Goal: Navigation & Orientation: Find specific page/section

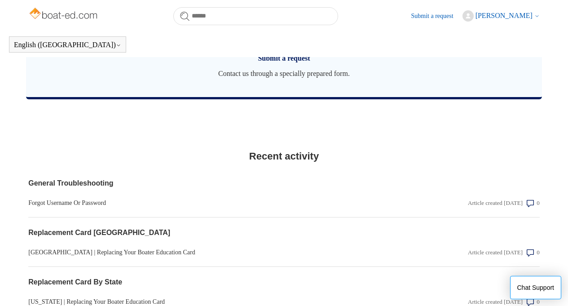
scroll to position [784, 0]
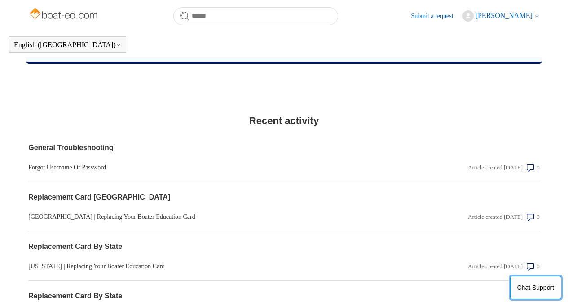
click at [525, 286] on button "Chat Support" at bounding box center [536, 287] width 52 height 23
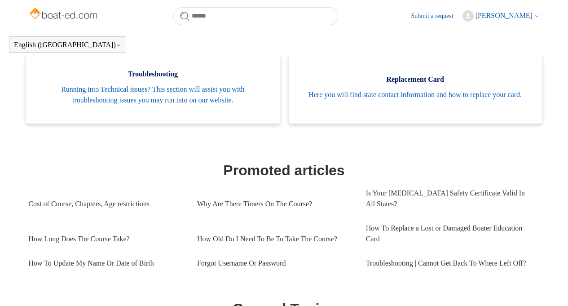
scroll to position [334, 0]
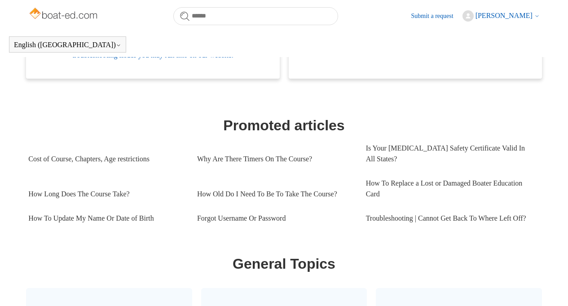
click at [394, 245] on body "Skip to main content Submit a request Ansleigh Griffin My activities My profile…" at bounding box center [284, 286] width 568 height 1241
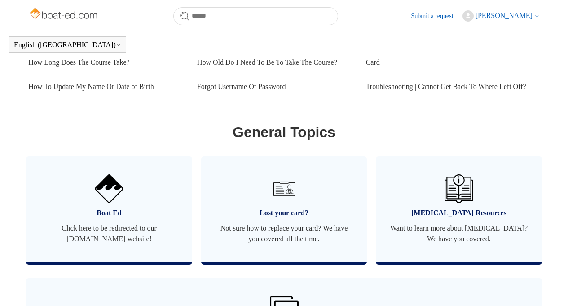
scroll to position [689, 0]
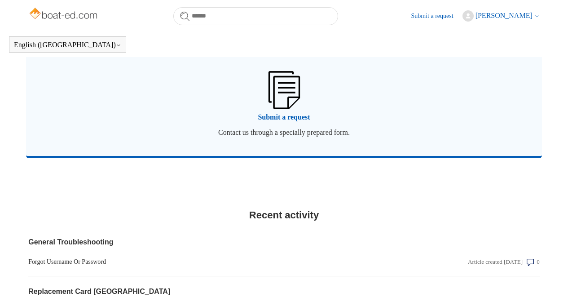
click at [92, 121] on span "Submit a request" at bounding box center [284, 117] width 489 height 11
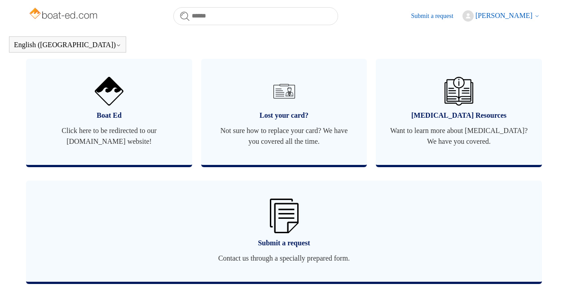
scroll to position [477, 0]
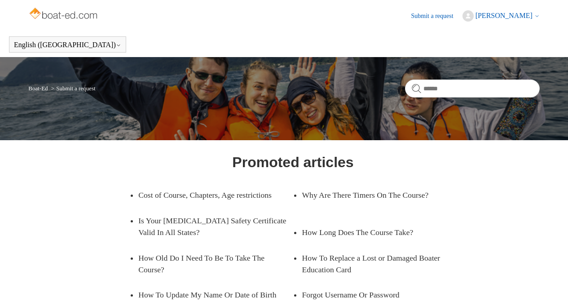
click at [42, 89] on link "Boat-Ed" at bounding box center [37, 88] width 19 height 7
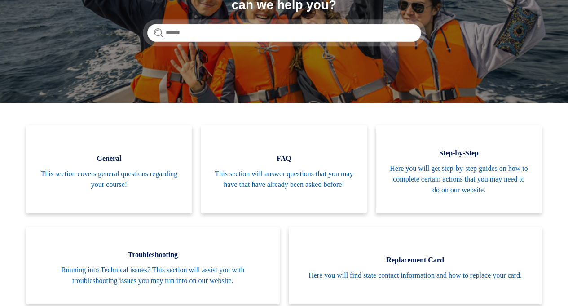
scroll to position [135, 0]
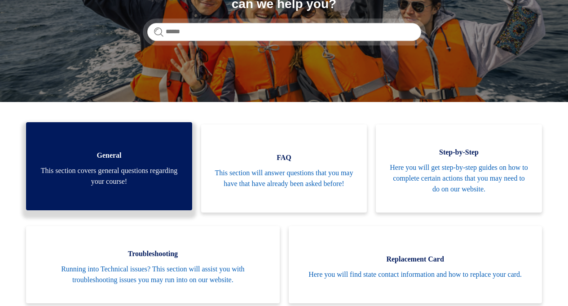
click at [110, 185] on span "This section covers general questions regarding your course!" at bounding box center [109, 176] width 139 height 22
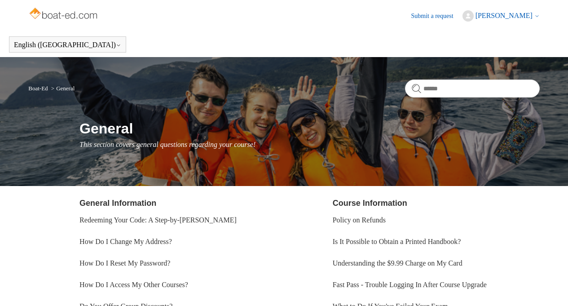
click at [91, 39] on header "English ([GEOGRAPHIC_DATA]) Español [DEMOGRAPHIC_DATA]" at bounding box center [284, 44] width 568 height 25
click at [509, 14] on span "[PERSON_NAME]" at bounding box center [504, 16] width 57 height 8
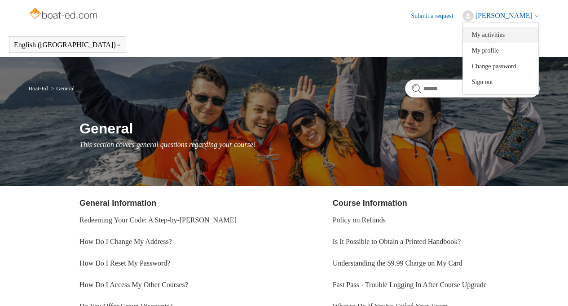
click at [504, 35] on link "My activities" at bounding box center [500, 35] width 75 height 16
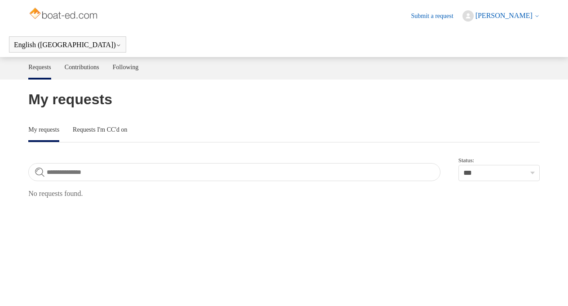
click at [495, 13] on span "[PERSON_NAME]" at bounding box center [504, 16] width 57 height 8
click at [498, 49] on link "My profile" at bounding box center [500, 51] width 75 height 16
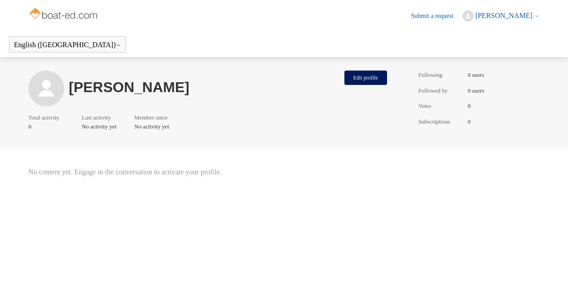
click at [499, 15] on span "[PERSON_NAME]" at bounding box center [504, 16] width 57 height 8
click at [510, 14] on span "[PERSON_NAME]" at bounding box center [504, 16] width 57 height 8
click at [508, 54] on link "My profile" at bounding box center [500, 51] width 75 height 16
click at [536, 15] on icon at bounding box center [537, 15] width 5 height 5
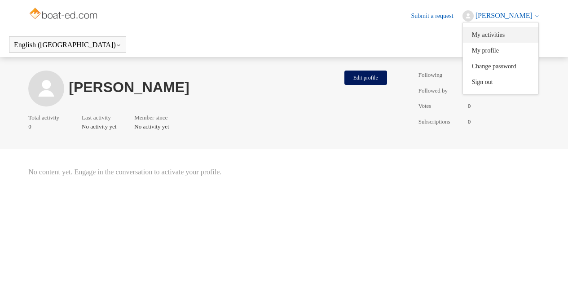
click at [508, 32] on link "My activities" at bounding box center [500, 35] width 75 height 16
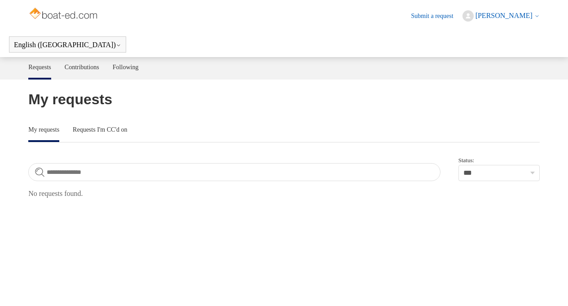
click at [63, 16] on img at bounding box center [63, 14] width 71 height 18
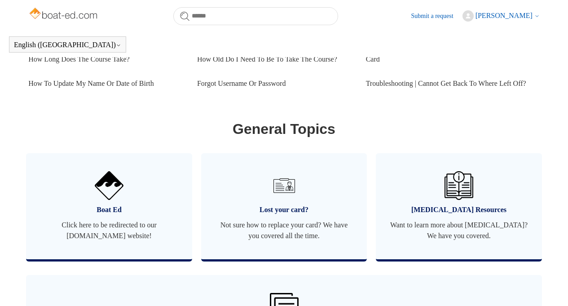
scroll to position [289, 0]
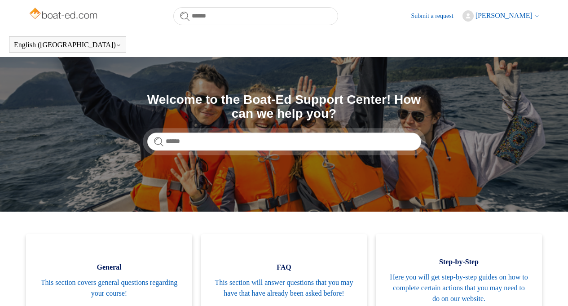
scroll to position [288, 0]
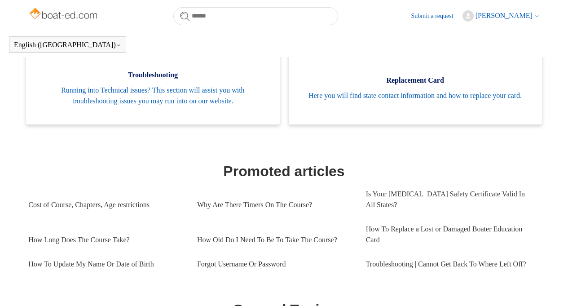
click at [517, 13] on span "[PERSON_NAME]" at bounding box center [504, 16] width 57 height 8
click at [515, 68] on button "Change password" at bounding box center [500, 66] width 75 height 16
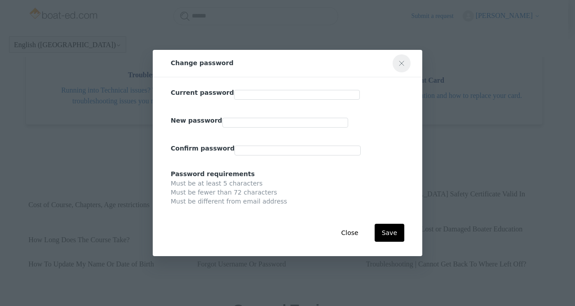
click at [403, 60] on icon "Close modal" at bounding box center [401, 63] width 7 height 7
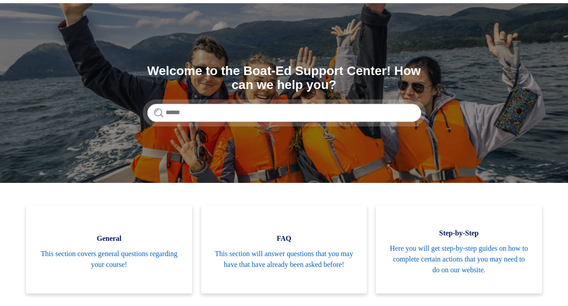
scroll to position [0, 0]
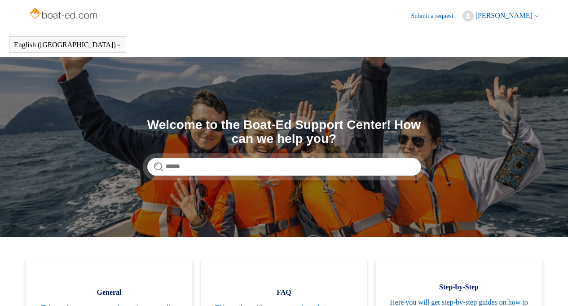
click at [72, 14] on img at bounding box center [63, 14] width 71 height 18
click at [72, 17] on img at bounding box center [63, 14] width 71 height 18
